Goal: Information Seeking & Learning: Learn about a topic

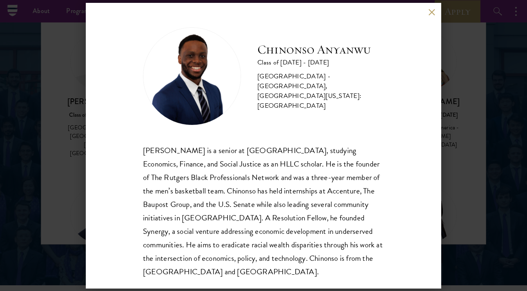
scroll to position [14, 0]
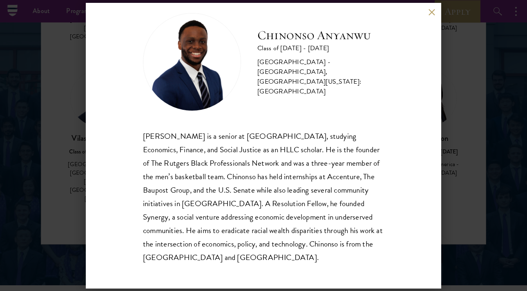
click at [430, 12] on button at bounding box center [431, 12] width 7 height 7
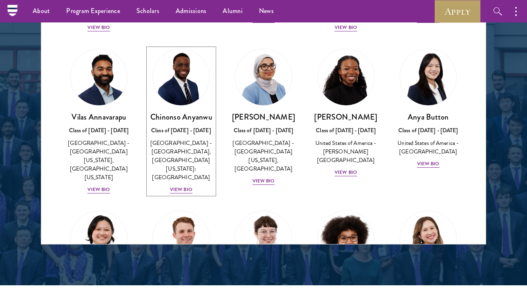
scroll to position [147, 0]
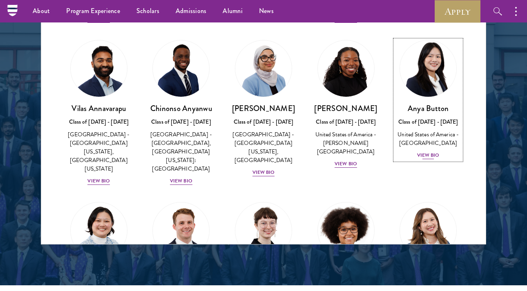
click at [425, 155] on div "View Bio" at bounding box center [428, 156] width 22 height 8
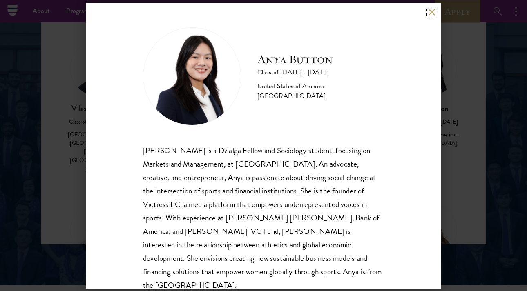
scroll to position [1, 0]
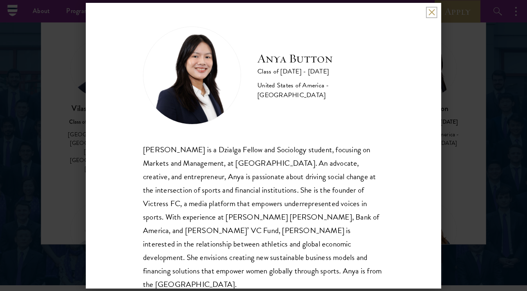
click at [433, 13] on button at bounding box center [431, 12] width 7 height 7
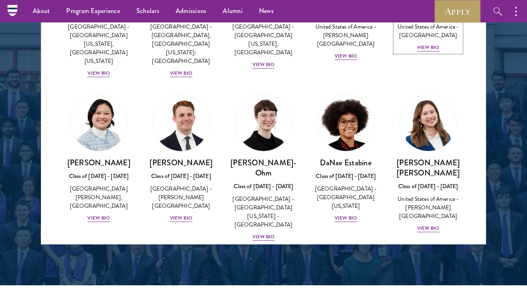
scroll to position [268, 0]
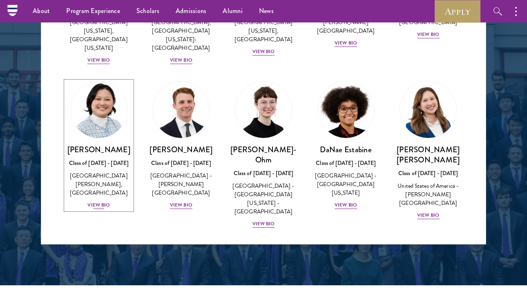
click at [101, 202] on div "View Bio" at bounding box center [98, 206] width 22 height 8
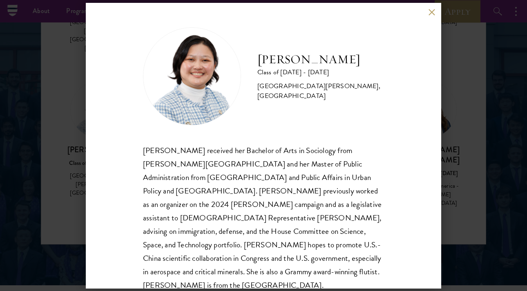
scroll to position [5, 0]
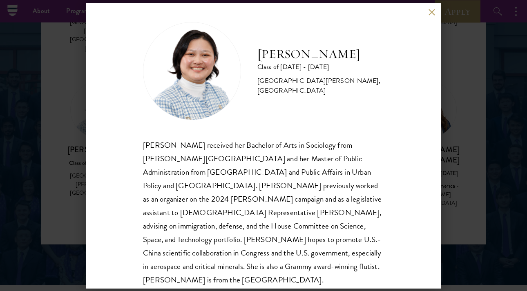
click at [76, 123] on div "[PERSON_NAME] Class of [DATE] - [DATE] [GEOGRAPHIC_DATA] - [PERSON_NAME][GEOGRA…" at bounding box center [263, 145] width 527 height 291
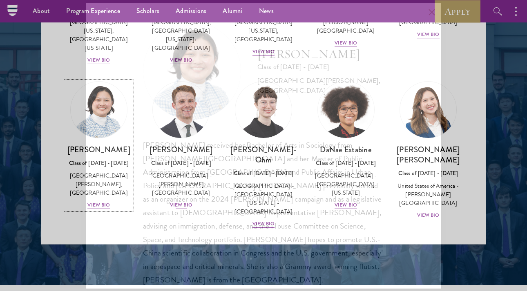
scroll to position [282, 0]
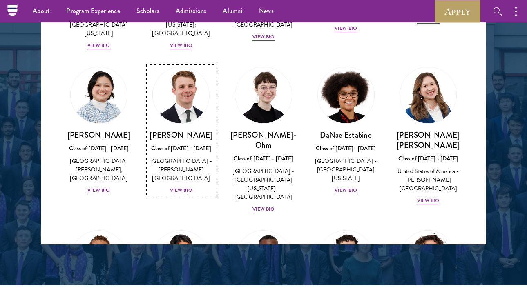
click at [179, 187] on div "View Bio" at bounding box center [181, 191] width 22 height 8
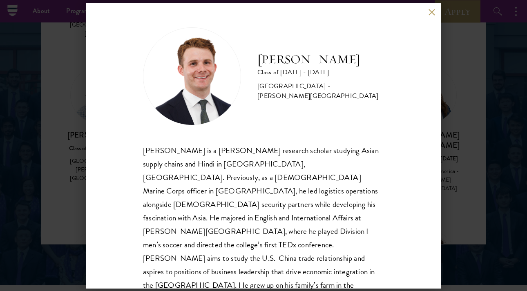
click at [67, 110] on div "[PERSON_NAME] Class of [DATE] - [DATE] [GEOGRAPHIC_DATA] - [PERSON_NAME][GEOGRA…" at bounding box center [263, 145] width 527 height 291
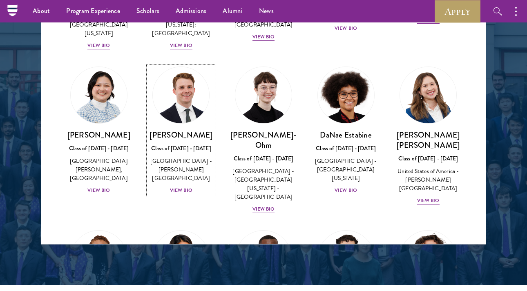
scroll to position [282, 0]
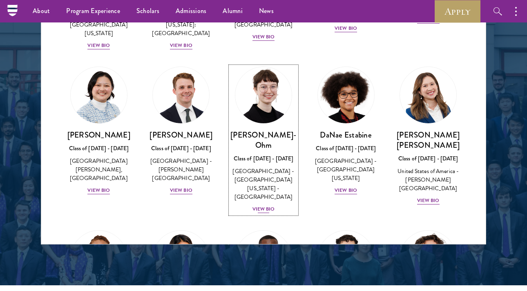
click at [265, 206] on div "View Bio" at bounding box center [264, 210] width 22 height 8
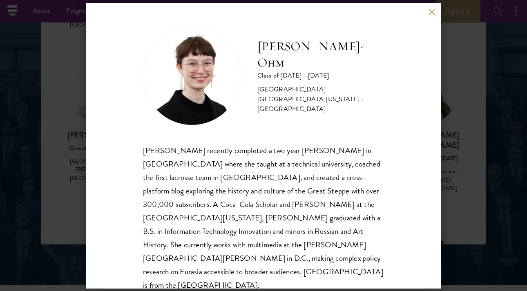
click at [68, 175] on div "[PERSON_NAME]-Ohm Class of [DATE] - [DATE] [GEOGRAPHIC_DATA] - [GEOGRAPHIC_DATA…" at bounding box center [263, 145] width 527 height 291
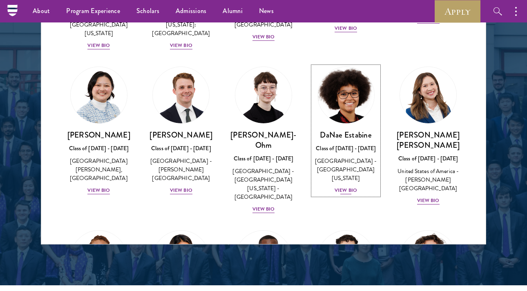
click at [338, 187] on div "View Bio" at bounding box center [346, 191] width 22 height 8
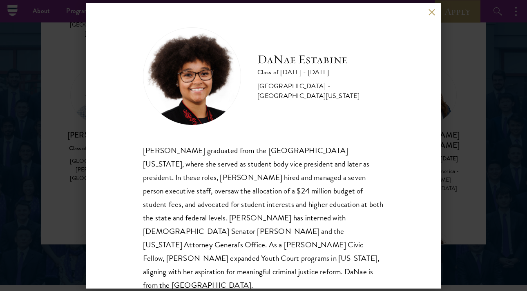
click at [440, 152] on div "[PERSON_NAME] Class of [DATE] - [DATE] [GEOGRAPHIC_DATA] - [GEOGRAPHIC_DATA][US…" at bounding box center [264, 146] width 356 height 286
click at [463, 151] on div "[PERSON_NAME] Class of [DATE] - [DATE] [GEOGRAPHIC_DATA] - [GEOGRAPHIC_DATA][US…" at bounding box center [263, 145] width 527 height 291
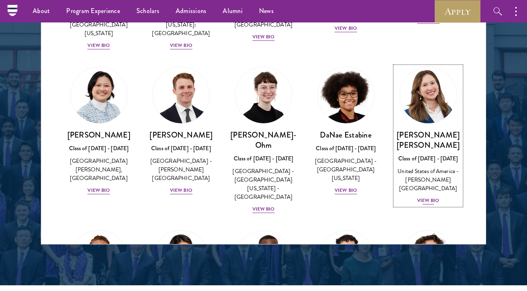
click at [428, 197] on div "View Bio" at bounding box center [428, 201] width 22 height 8
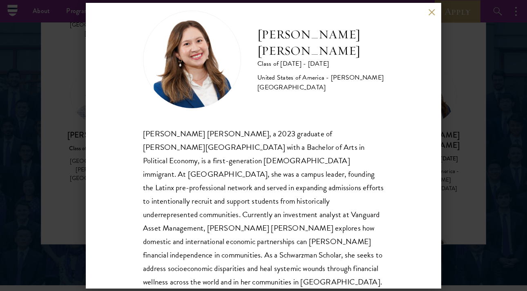
scroll to position [19, 0]
